Goal: Find specific page/section: Find specific page/section

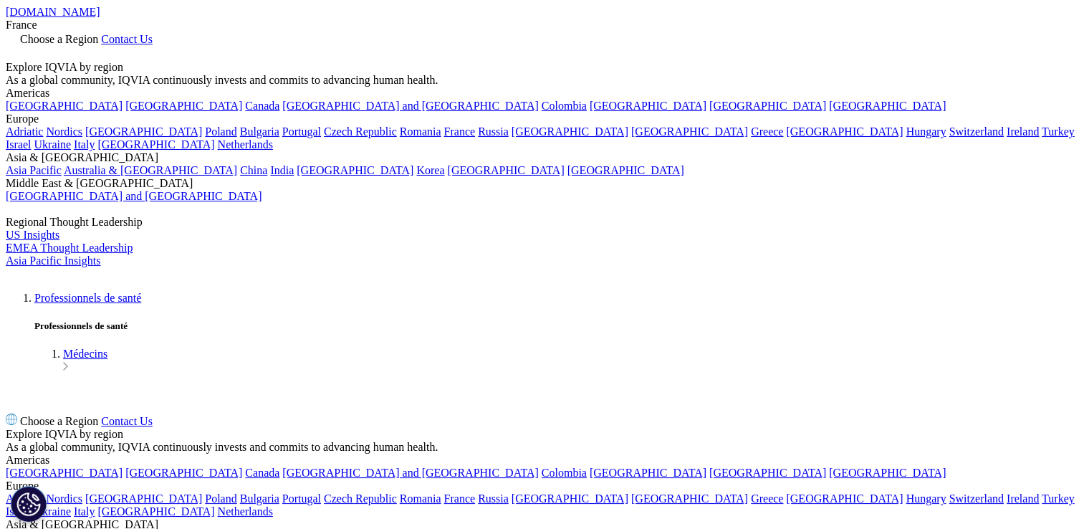
click at [98, 33] on span "Choose a Region" at bounding box center [59, 39] width 78 height 12
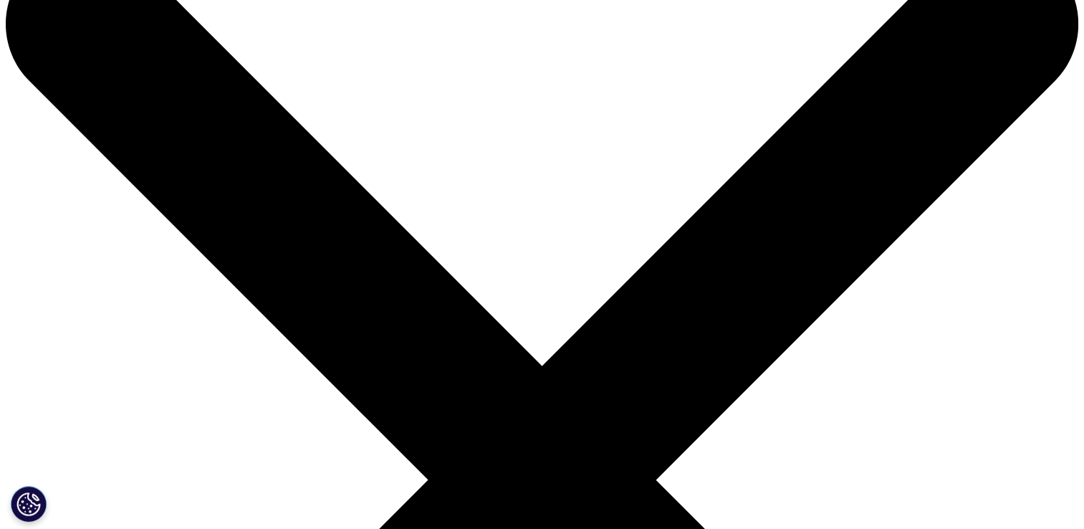
scroll to position [83, 0]
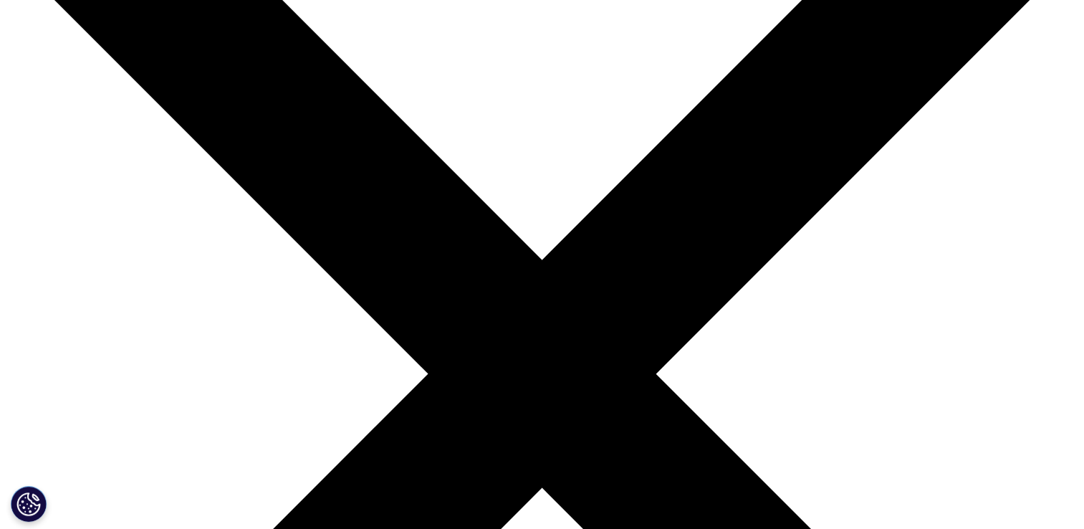
scroll to position [202, 0]
